Goal: Task Accomplishment & Management: Complete application form

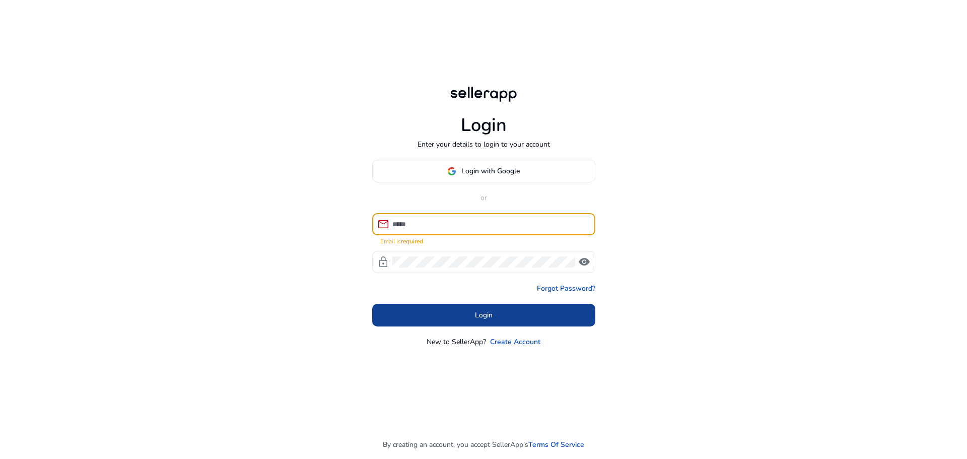
type input "**********"
click at [546, 319] on span at bounding box center [483, 315] width 223 height 24
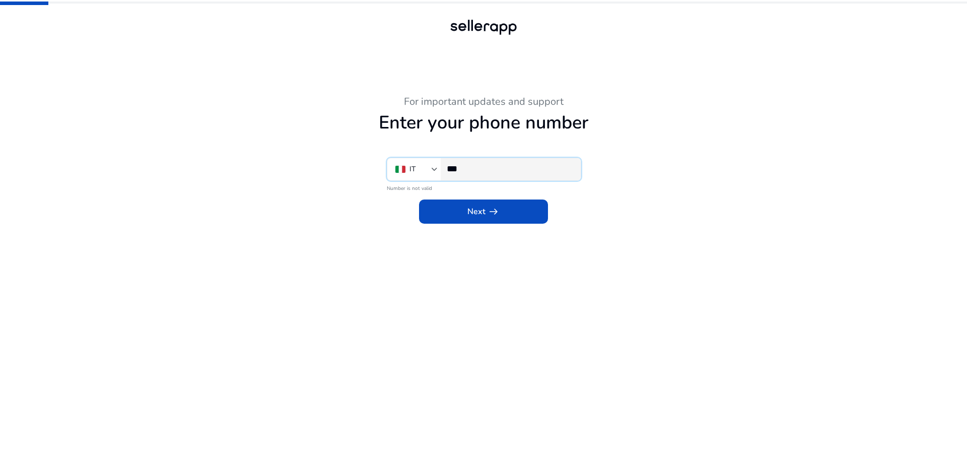
click at [480, 171] on input "***" at bounding box center [510, 168] width 126 height 11
type input "**********"
click at [532, 209] on span at bounding box center [483, 211] width 129 height 24
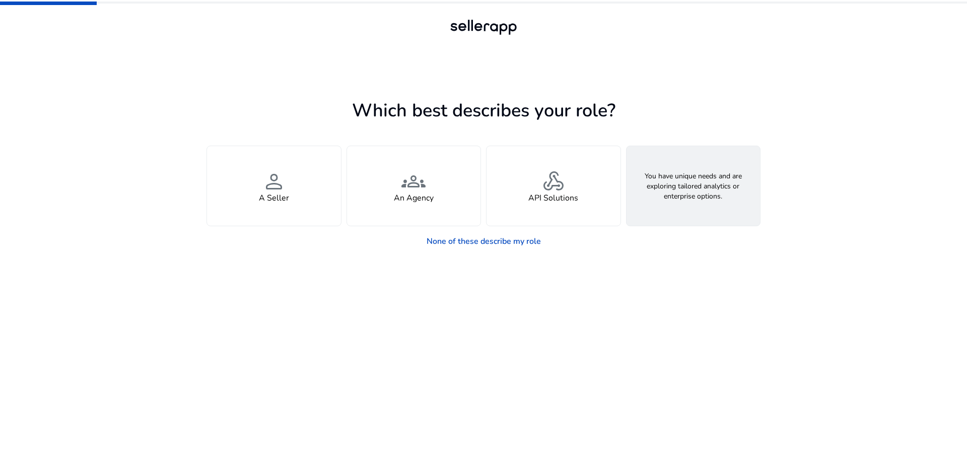
click at [716, 212] on div "feature_search Looking for Custom Solutions" at bounding box center [693, 186] width 134 height 80
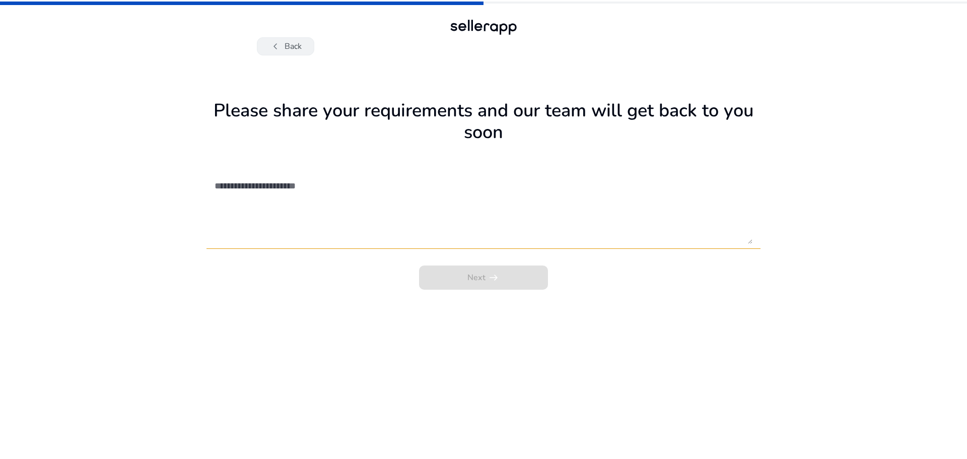
click at [276, 41] on span "chevron_left" at bounding box center [275, 46] width 12 height 12
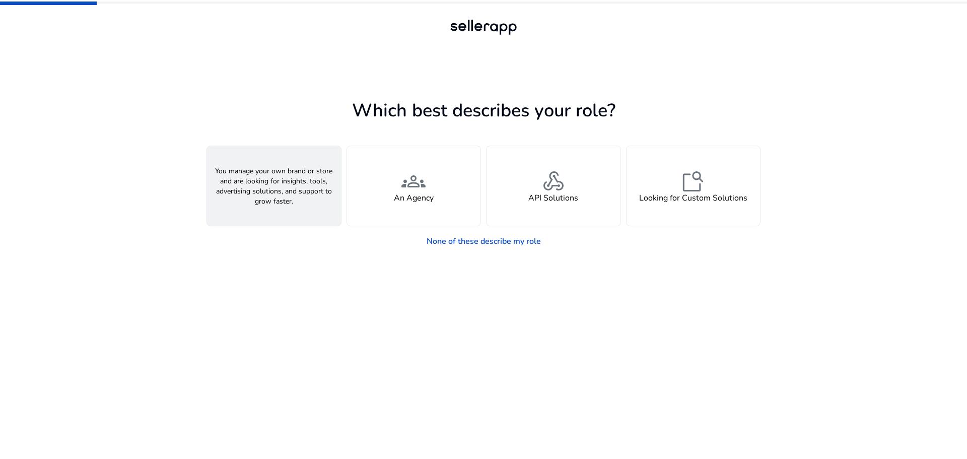
click at [270, 183] on span "person" at bounding box center [274, 181] width 24 height 24
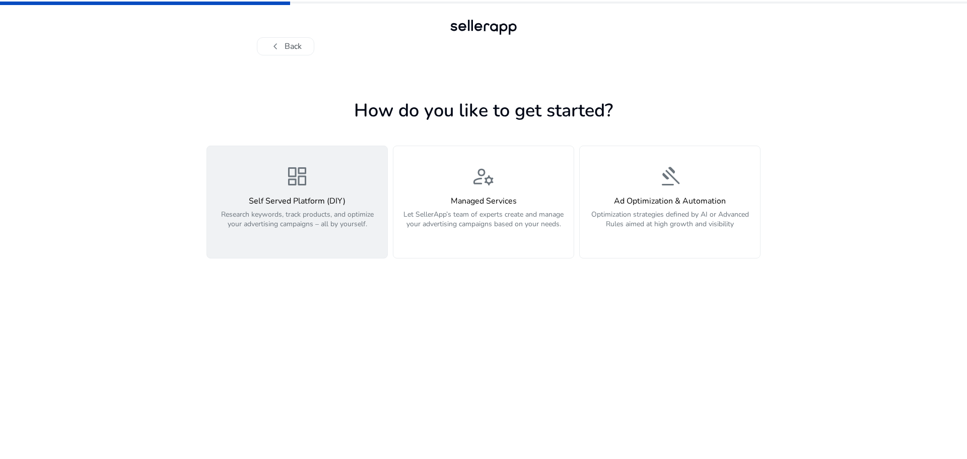
click at [275, 206] on h4 "Self Served Platform (DIY)" at bounding box center [297, 201] width 168 height 10
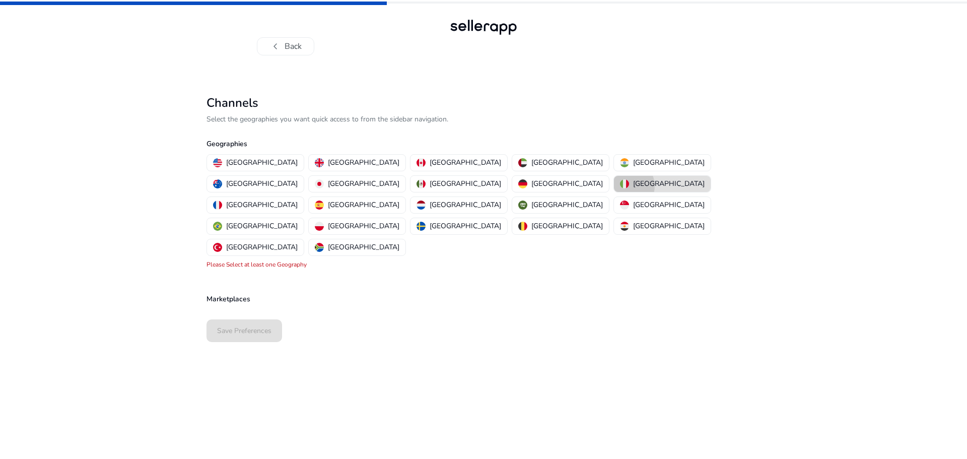
click at [620, 185] on img "button" at bounding box center [624, 183] width 9 height 9
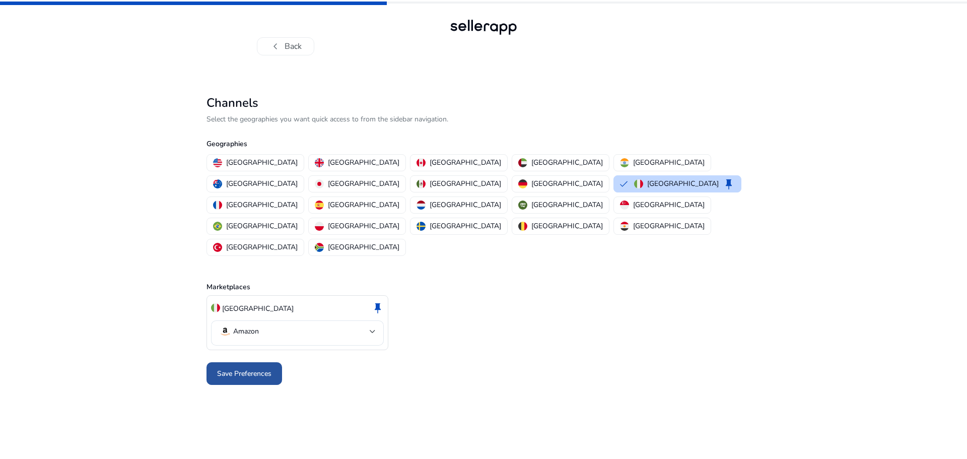
click at [250, 368] on span "Save Preferences" at bounding box center [244, 373] width 54 height 11
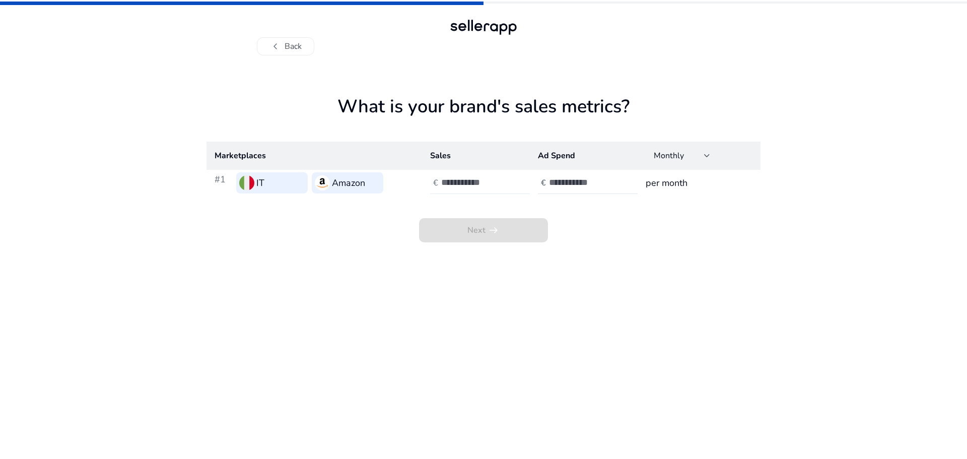
click at [450, 185] on input "number" at bounding box center [475, 182] width 68 height 11
type input "*"
click at [505, 181] on input "*" at bounding box center [475, 182] width 68 height 11
type input "*"
click at [614, 181] on input "*" at bounding box center [583, 182] width 68 height 11
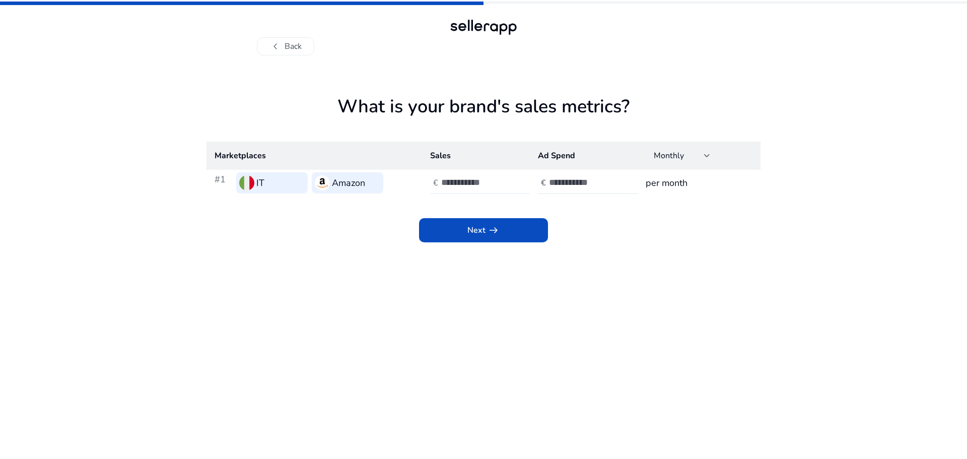
click at [508, 181] on div "*" at bounding box center [486, 183] width 91 height 22
click at [504, 179] on input "*" at bounding box center [475, 182] width 68 height 11
type input "*"
click at [504, 179] on input "*" at bounding box center [475, 182] width 68 height 11
click at [479, 239] on span at bounding box center [483, 230] width 129 height 24
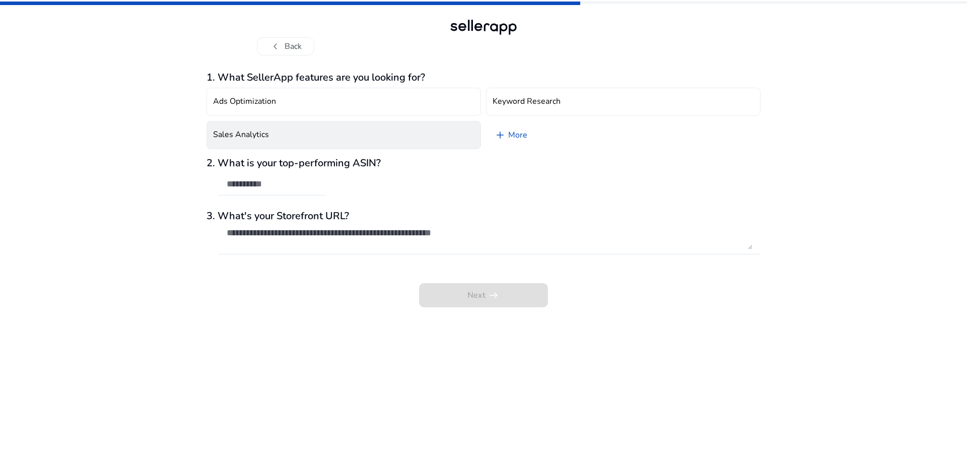
click at [278, 130] on button "Sales Analytics" at bounding box center [343, 135] width 274 height 28
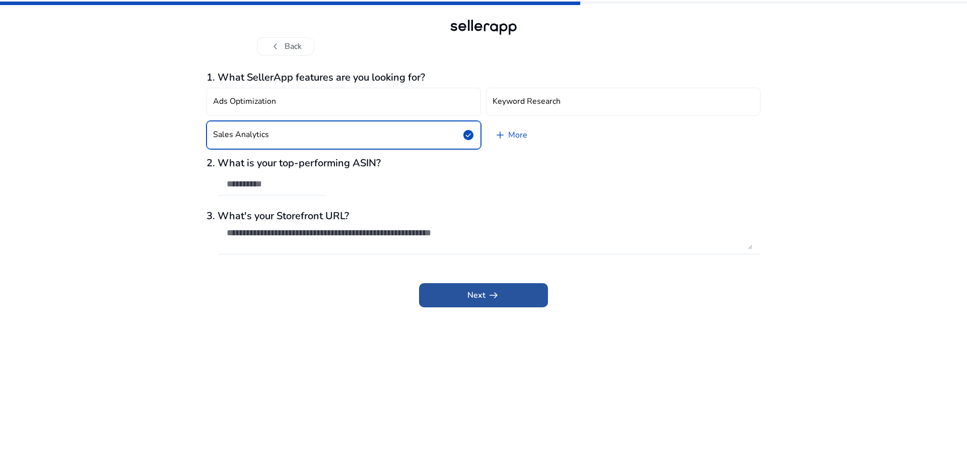
click at [451, 292] on span at bounding box center [483, 295] width 129 height 24
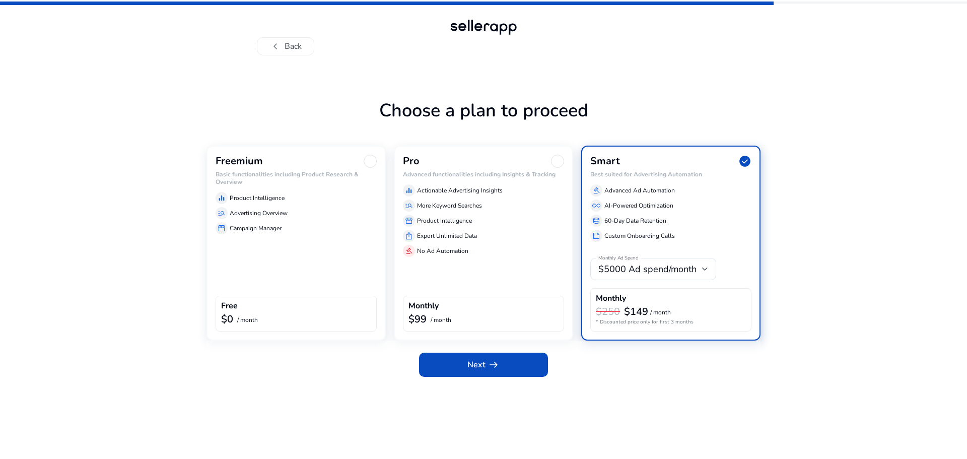
click at [311, 263] on div "Freemium Basic functionalities including Product Research & Overview equalizer …" at bounding box center [295, 242] width 179 height 195
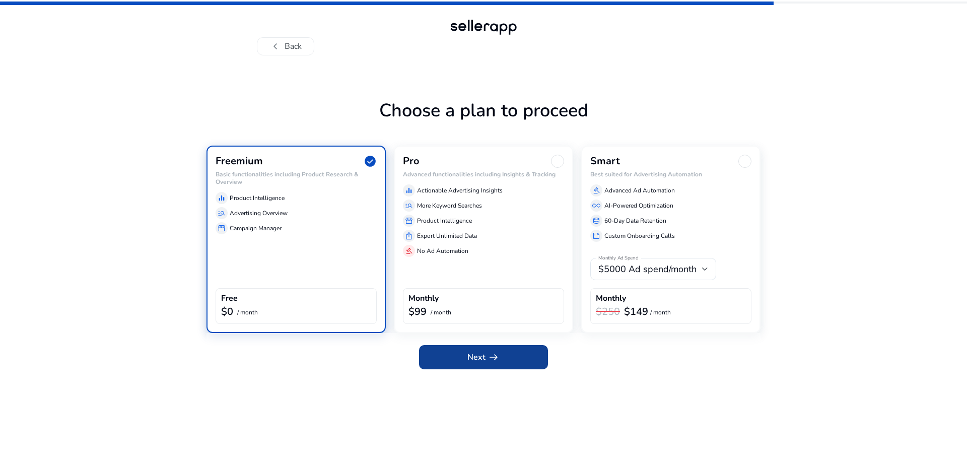
click at [479, 357] on span "Next arrow_right_alt" at bounding box center [483, 357] width 32 height 12
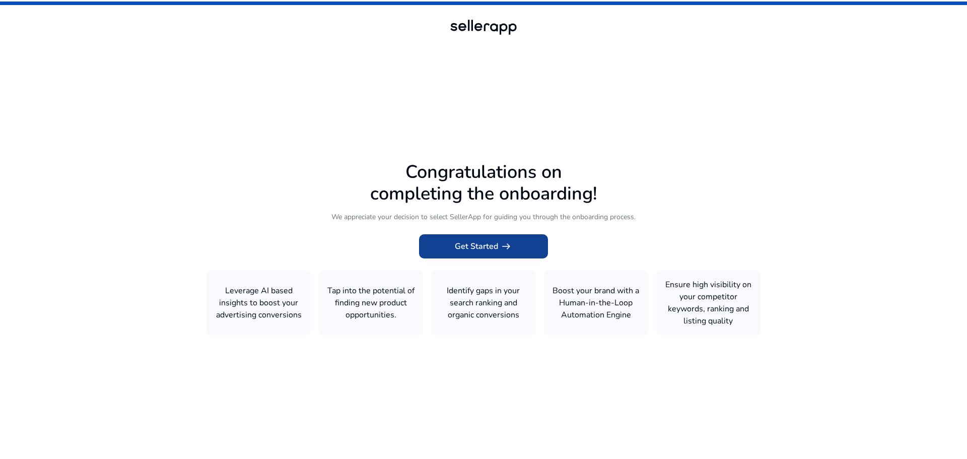
click at [523, 243] on span at bounding box center [483, 246] width 129 height 24
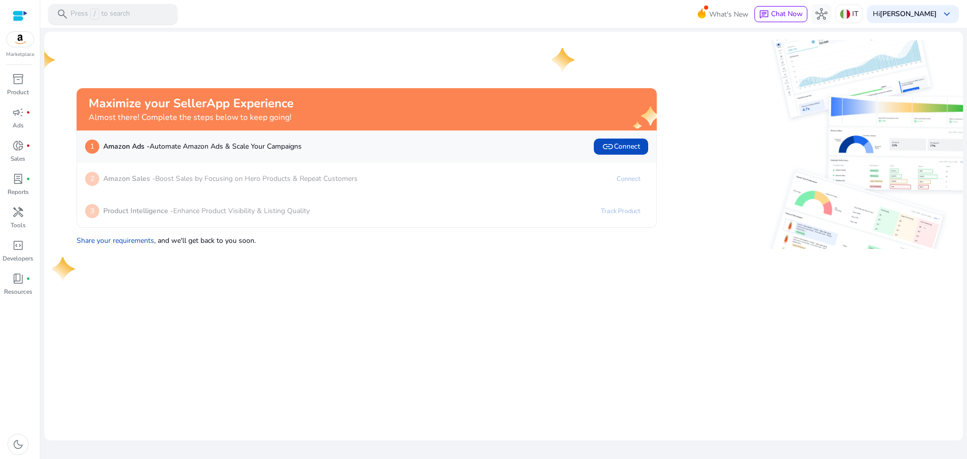
click at [104, 15] on p "Press / to search" at bounding box center [99, 14] width 59 height 11
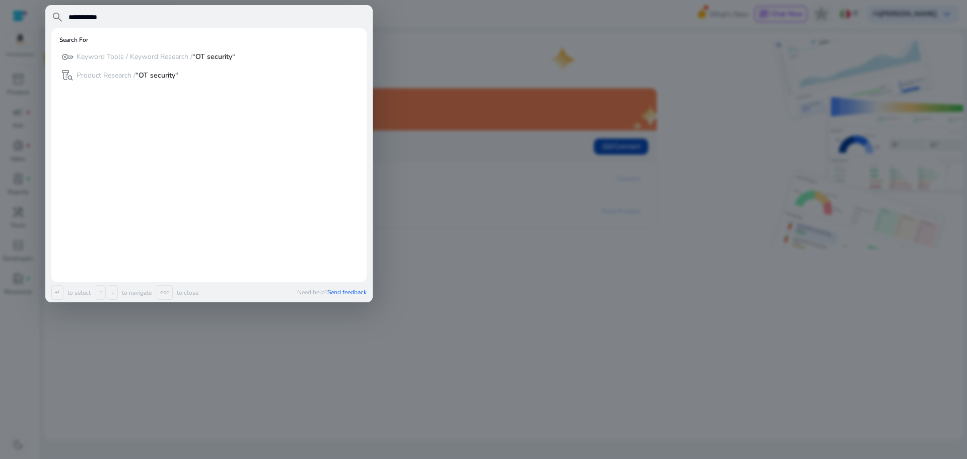
type input "**********"
click at [178, 57] on p "Keyword Tools / Keyword Research / “OT security“" at bounding box center [156, 57] width 159 height 10
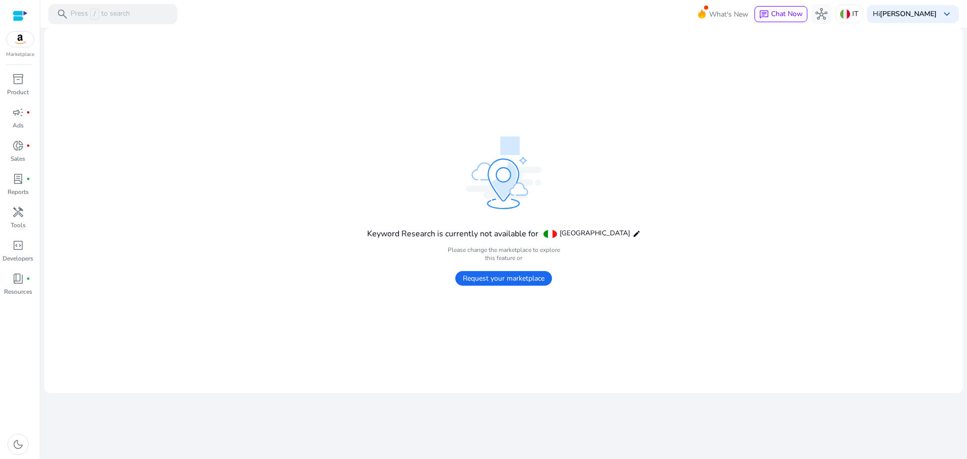
click at [525, 279] on span "Request your marketplace" at bounding box center [503, 278] width 97 height 15
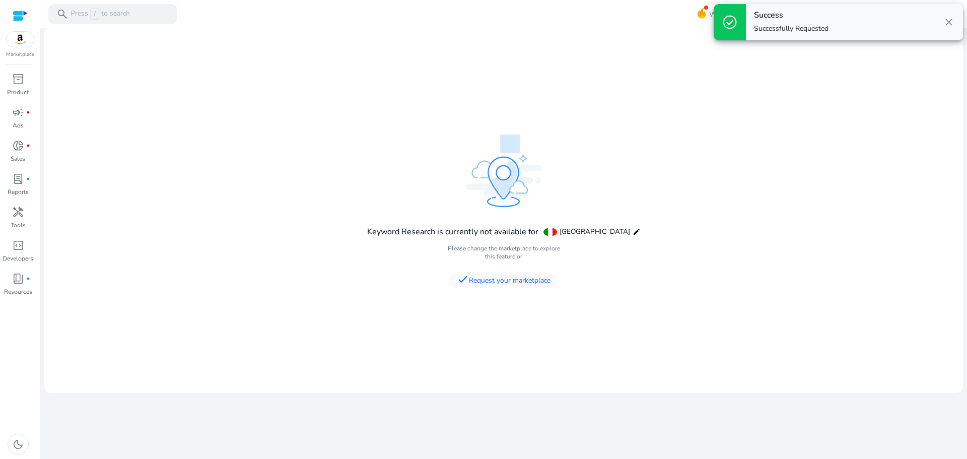
click at [683, 322] on mat-card "Keyword Research is currently not available for [GEOGRAPHIC_DATA] edit Please c…" at bounding box center [503, 210] width 918 height 365
click at [950, 27] on span "close" at bounding box center [948, 22] width 12 height 12
